Goal: Navigation & Orientation: Find specific page/section

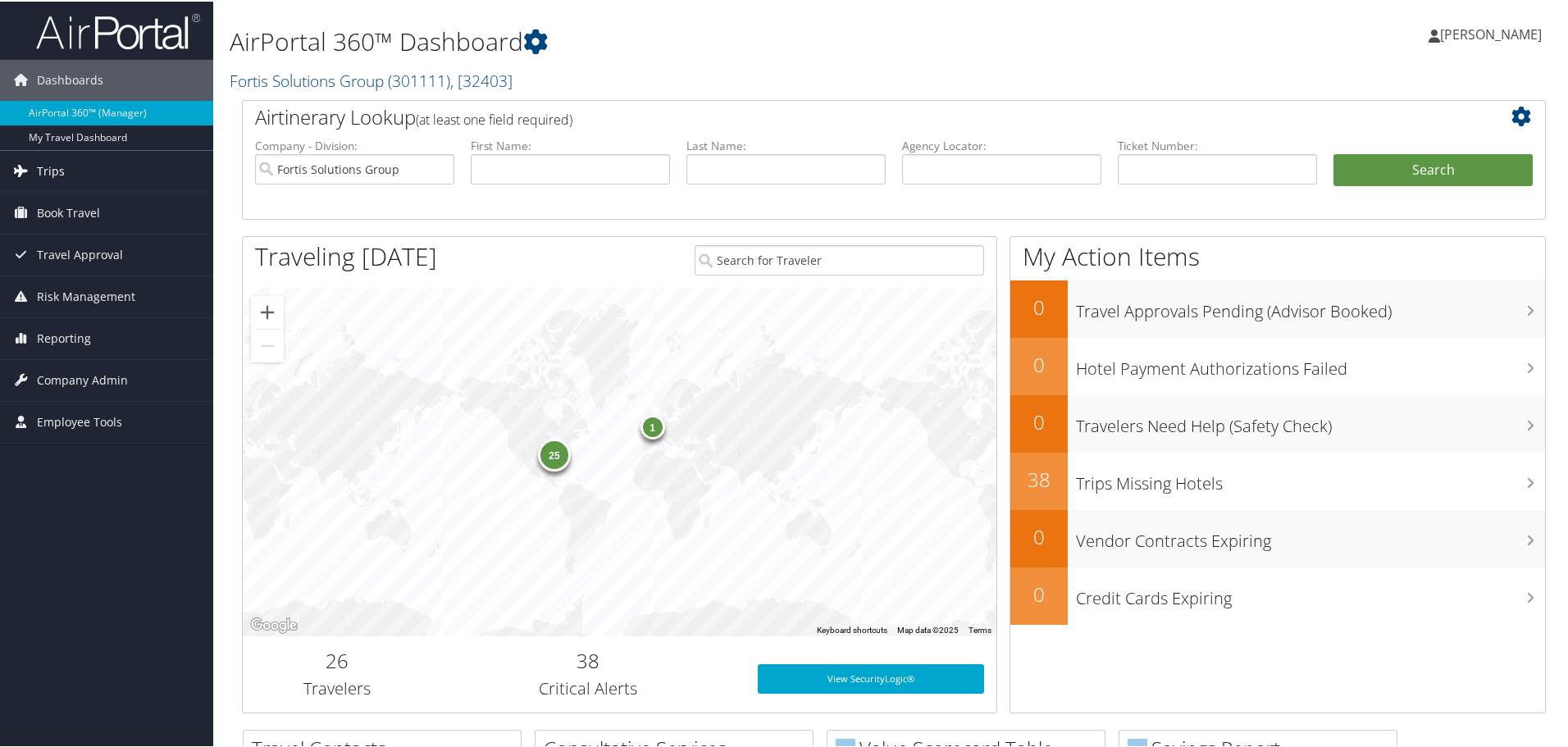
click at [48, 165] on span "Trips" at bounding box center [50, 169] width 27 height 41
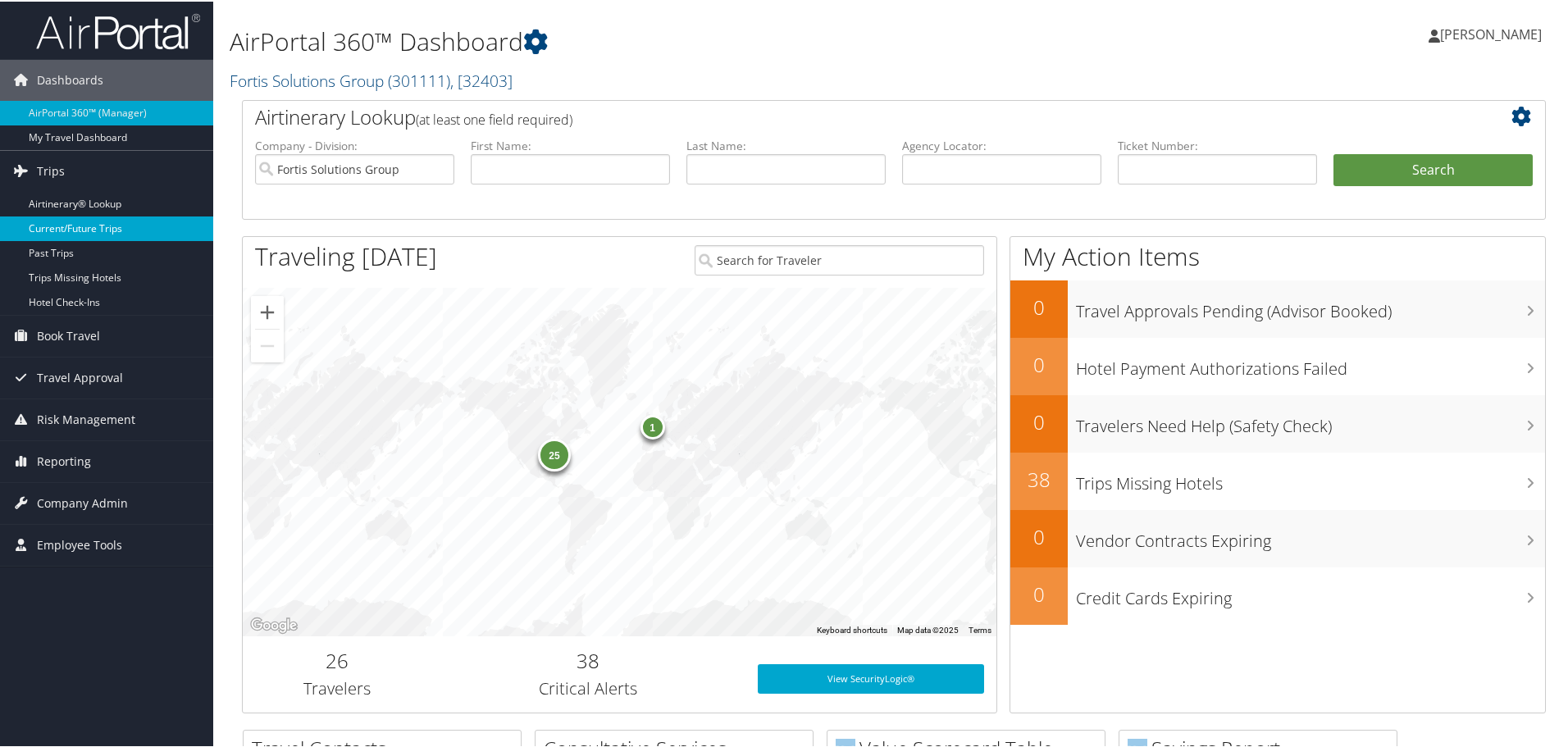
click at [72, 217] on link "Current/Future Trips" at bounding box center [106, 228] width 213 height 25
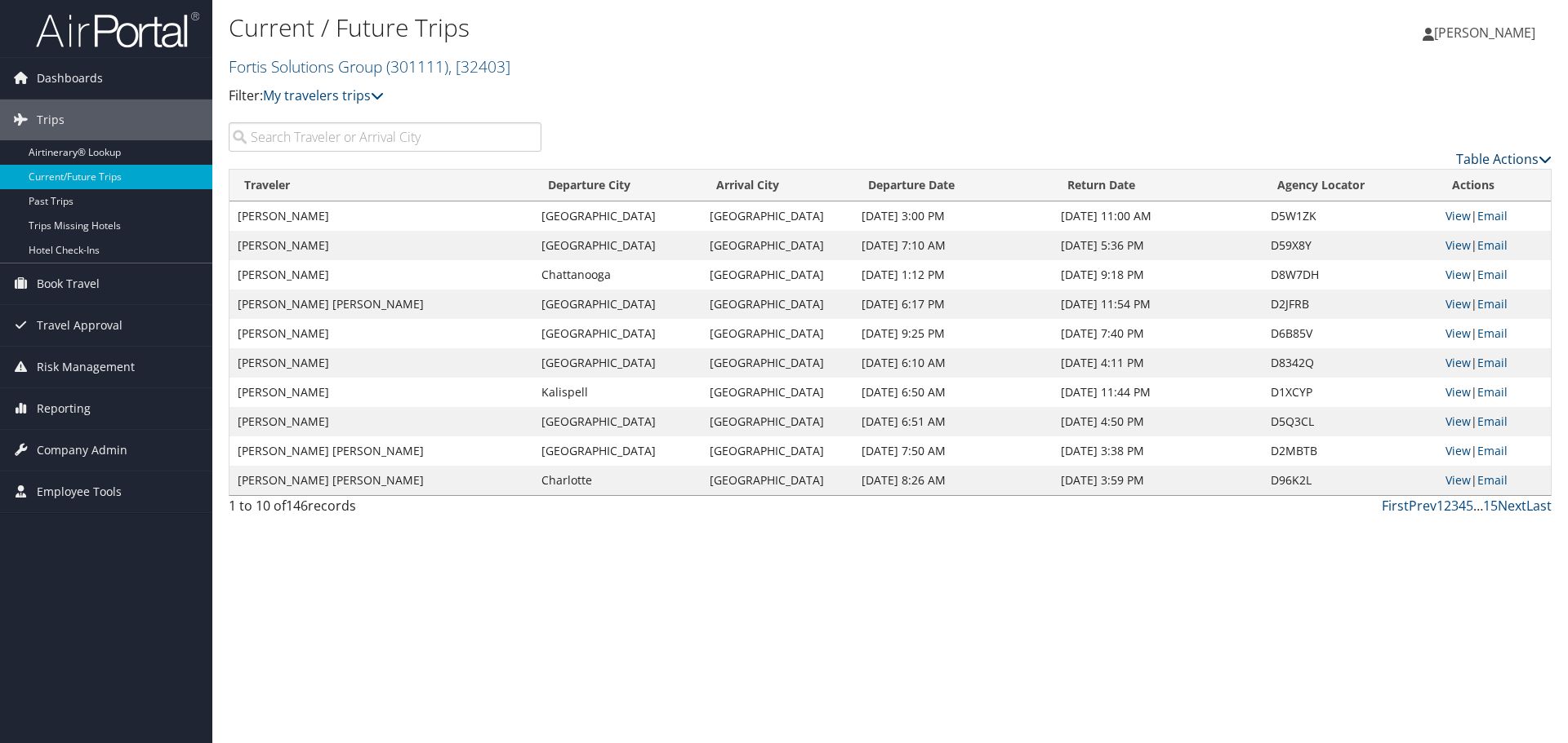
click at [1507, 158] on link "Table Actions" at bounding box center [1503, 158] width 95 height 18
click at [1378, 233] on link "Page Length" at bounding box center [1437, 239] width 215 height 27
click at [1359, 270] on link "100" at bounding box center [1437, 269] width 215 height 27
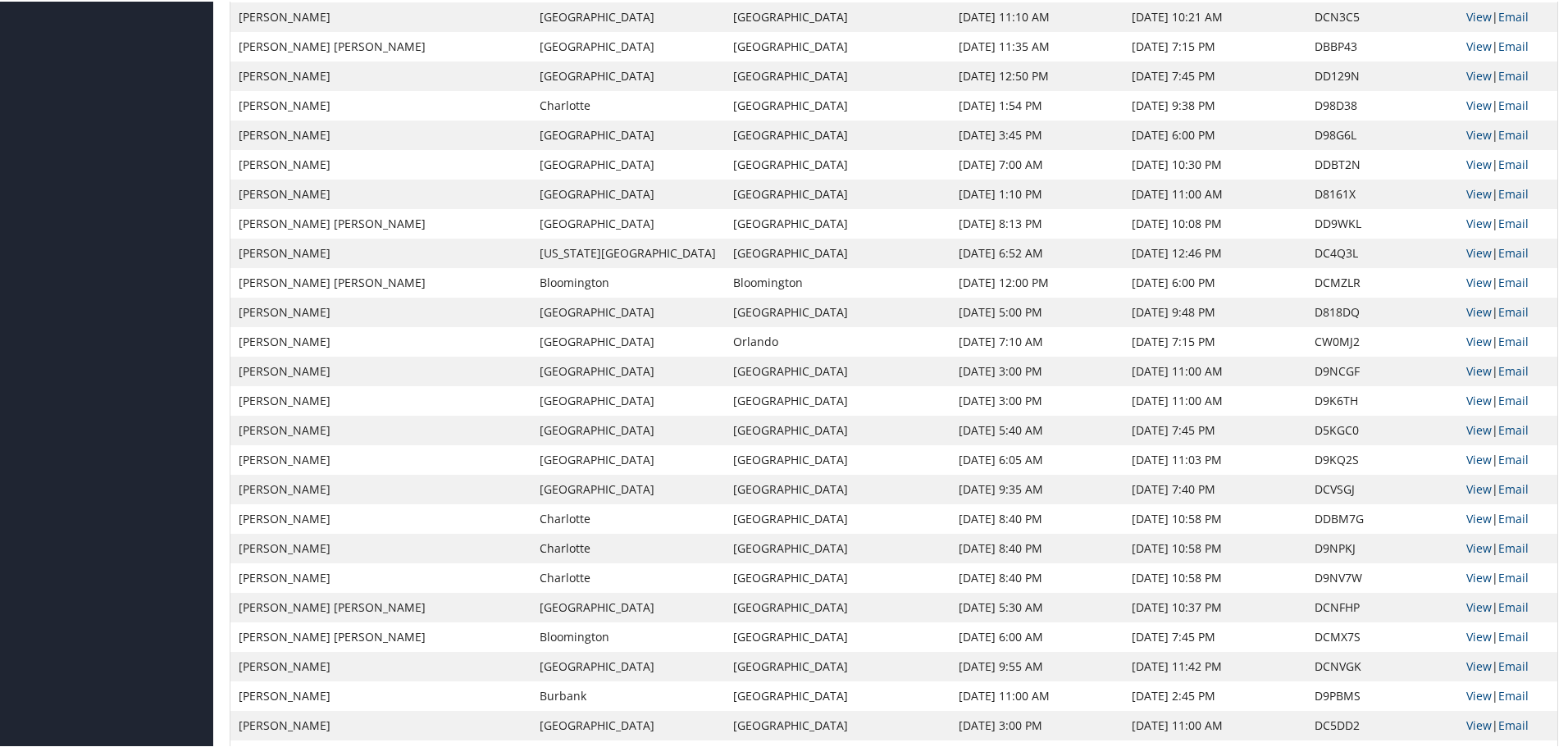
scroll to position [1969, 0]
